Goal: Information Seeking & Learning: Learn about a topic

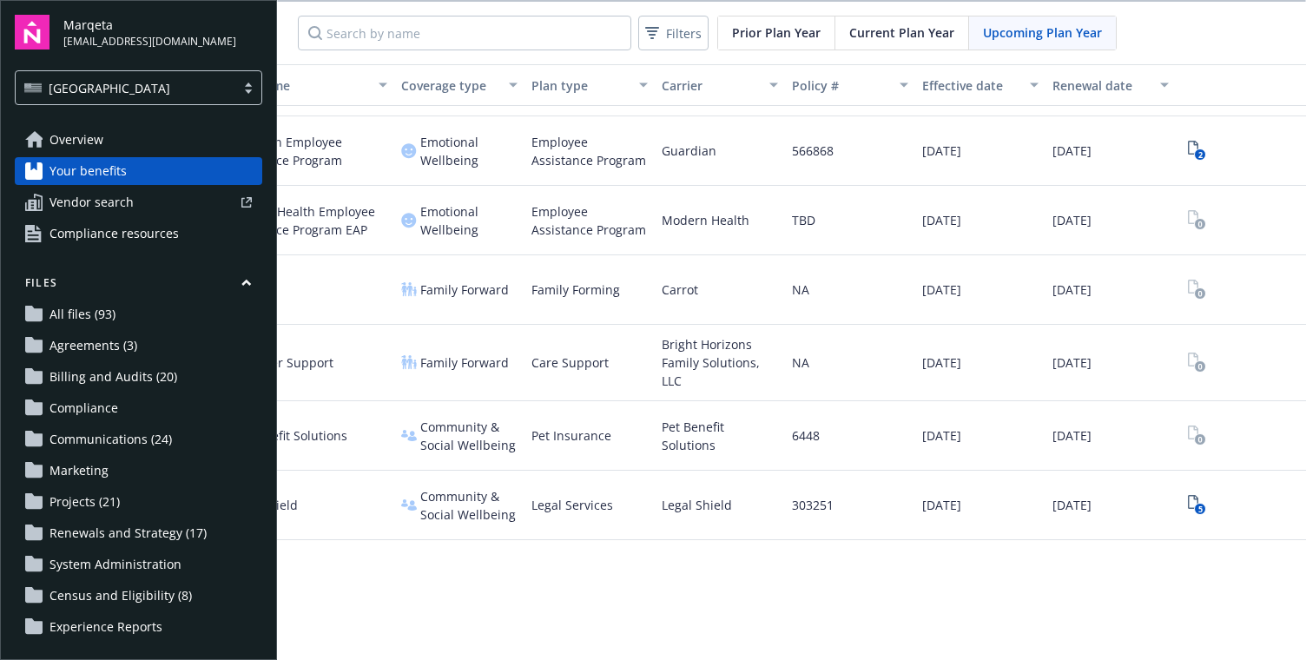
scroll to position [1952, 126]
